Goal: Task Accomplishment & Management: Use online tool/utility

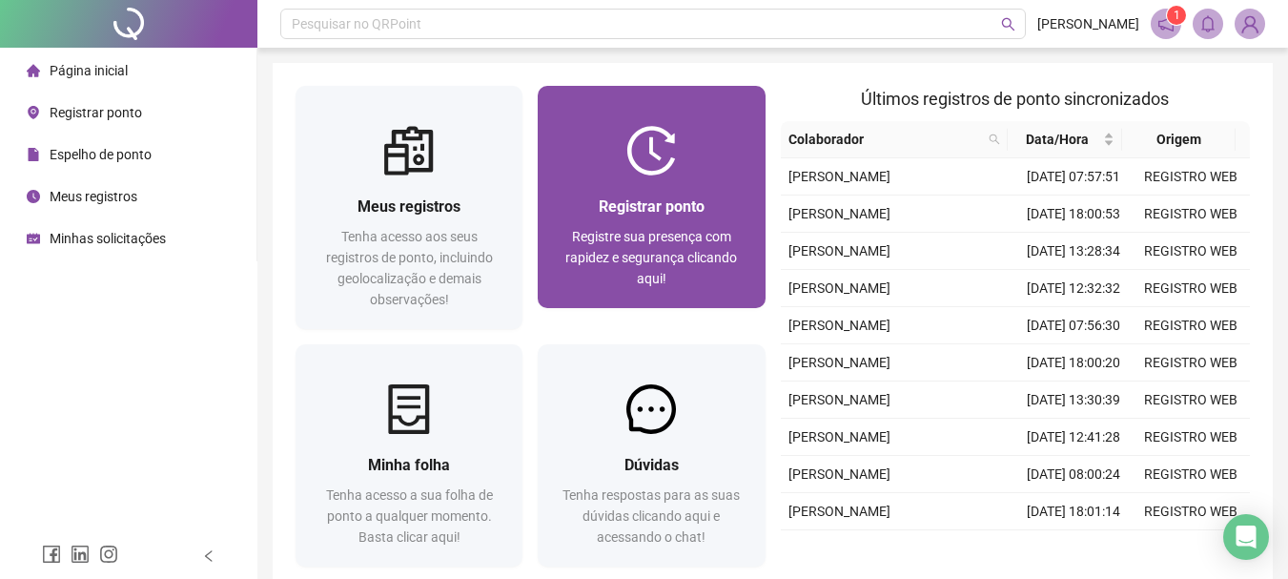
click at [664, 184] on div "Registrar ponto Registre sua presença com rapidez e segurança clicando aqui!" at bounding box center [651, 241] width 227 height 132
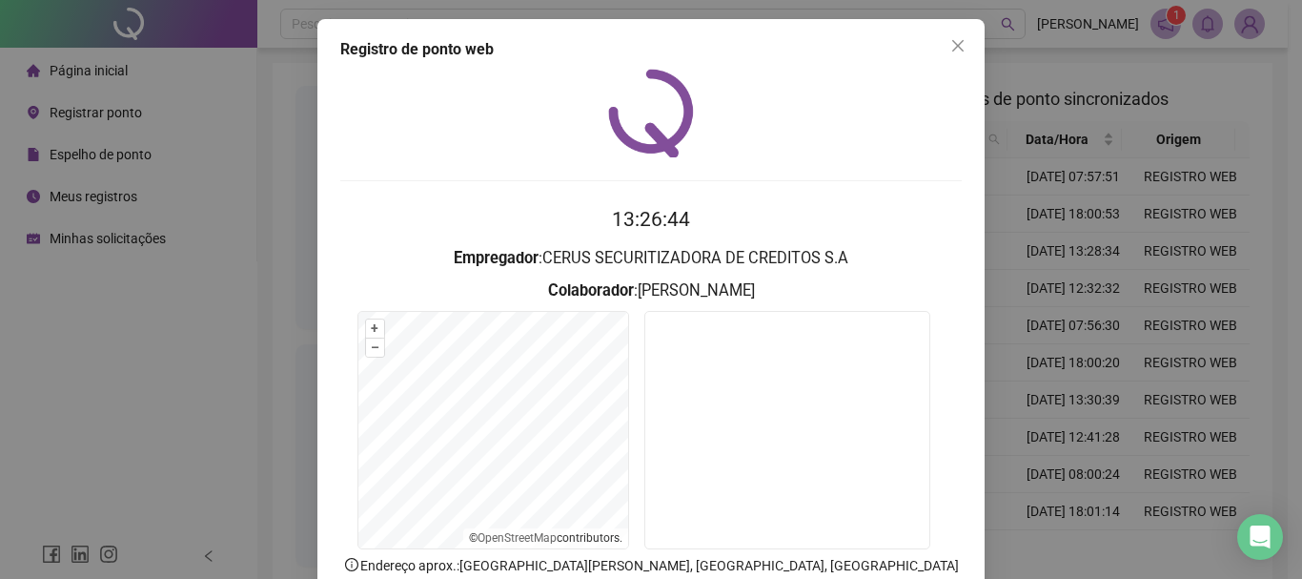
scroll to position [124, 0]
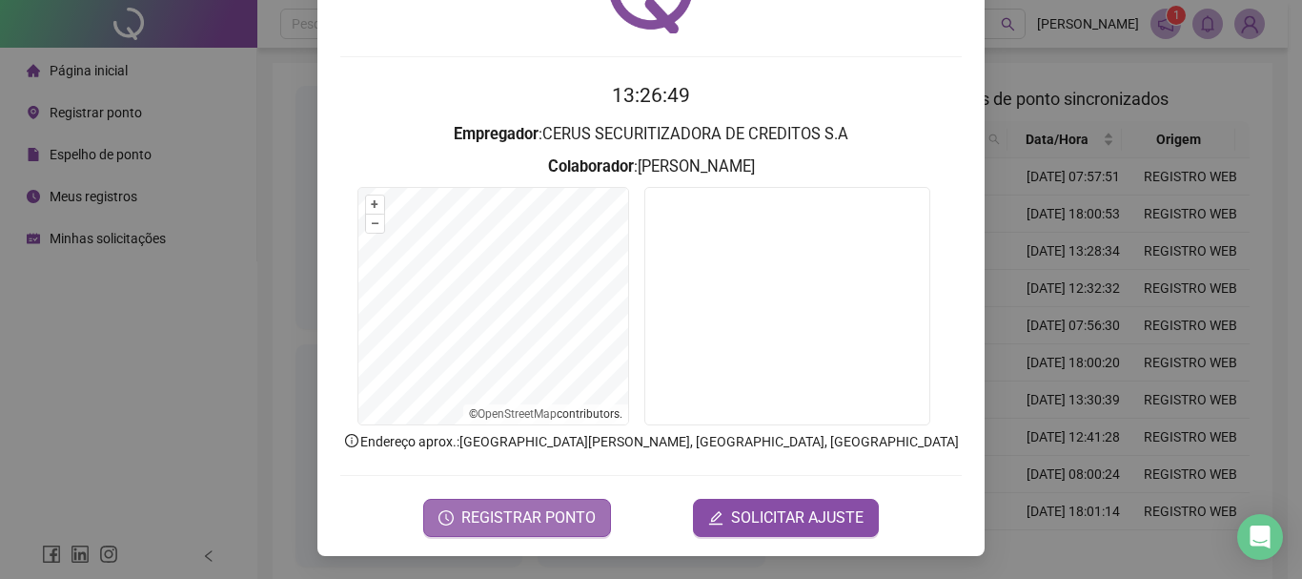
click at [531, 513] on span "REGISTRAR PONTO" at bounding box center [528, 517] width 134 height 23
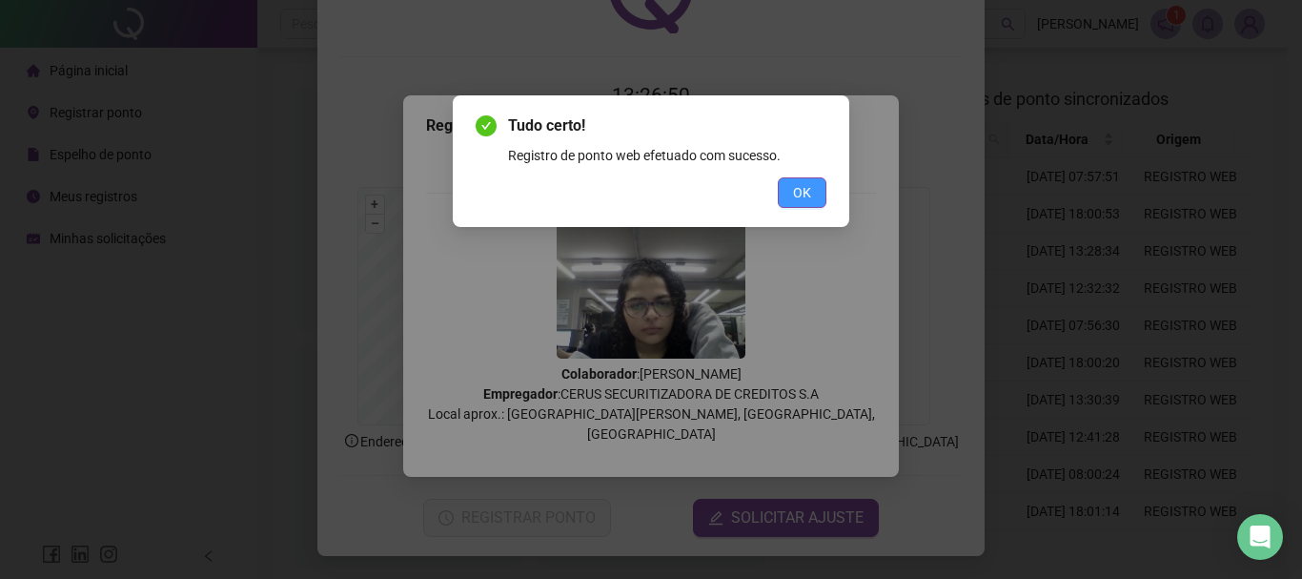
click at [803, 179] on button "OK" at bounding box center [802, 192] width 49 height 31
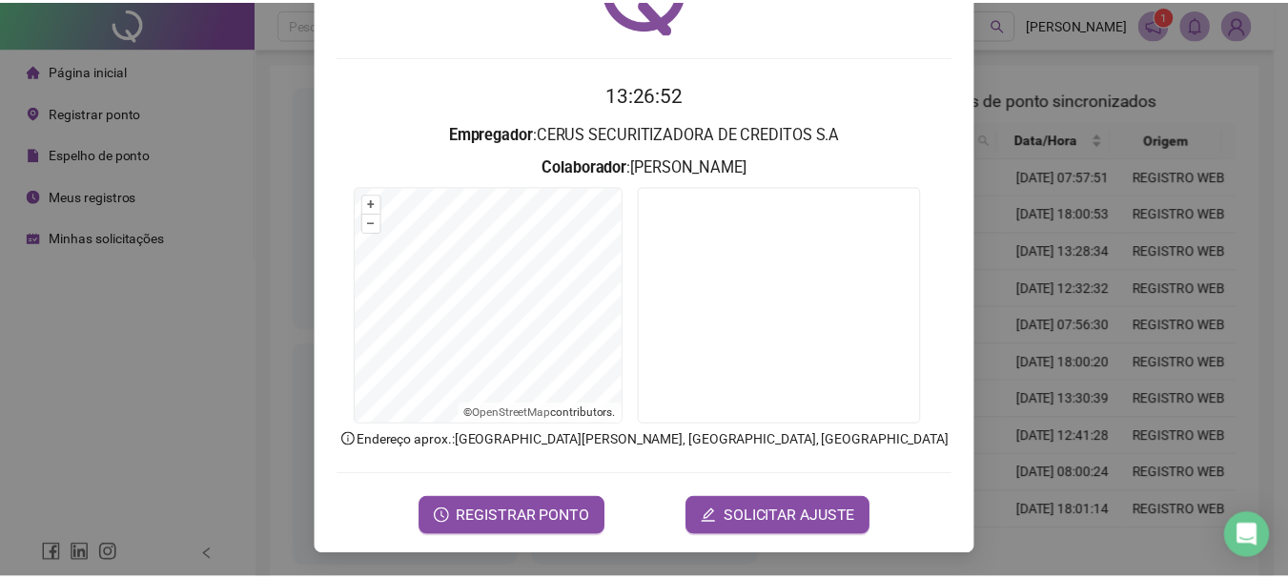
scroll to position [0, 0]
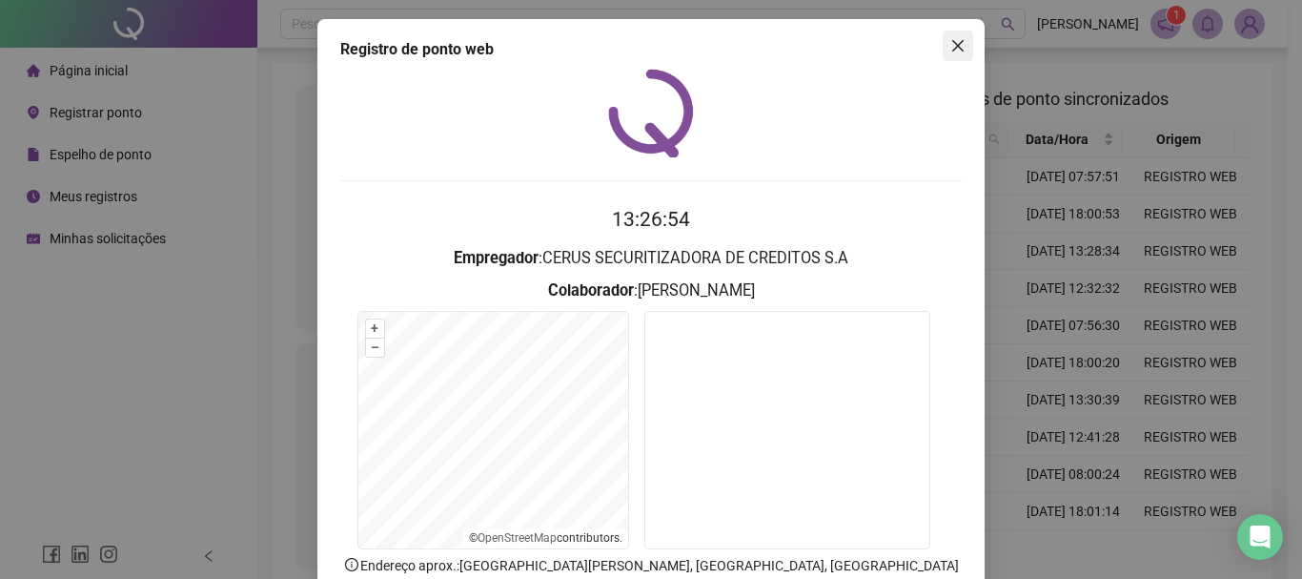
click at [950, 48] on icon "close" at bounding box center [957, 45] width 15 height 15
